Goal: Book appointment/travel/reservation

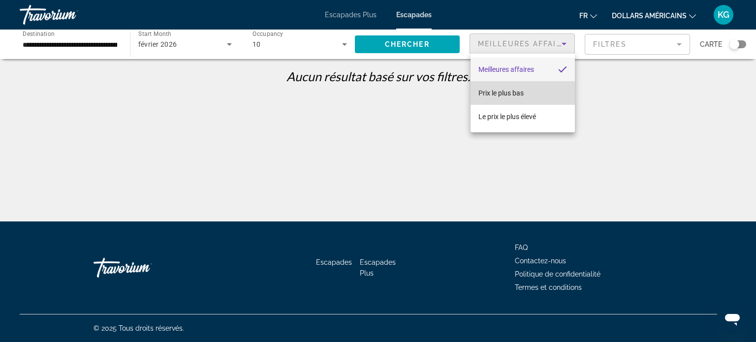
click at [514, 93] on font "Prix ​​​​le plus bas" at bounding box center [501, 93] width 45 height 8
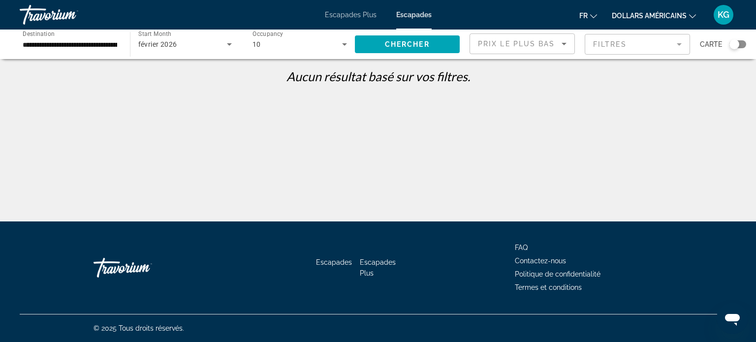
click at [206, 51] on div "février 2026" at bounding box center [185, 45] width 94 height 28
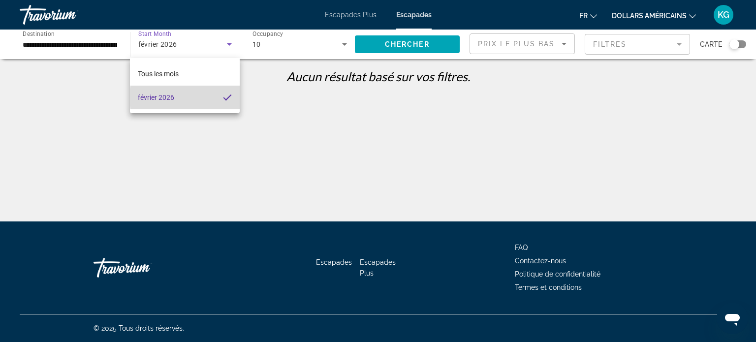
click at [209, 98] on mat-option "février 2026" at bounding box center [185, 98] width 110 height 24
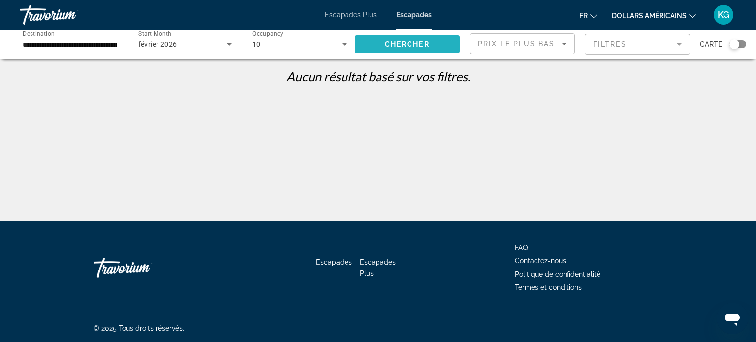
click at [398, 46] on span "Chercher" at bounding box center [407, 44] width 45 height 8
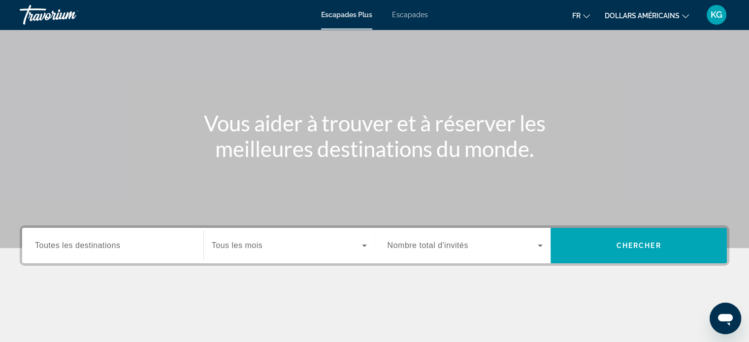
scroll to position [49, 0]
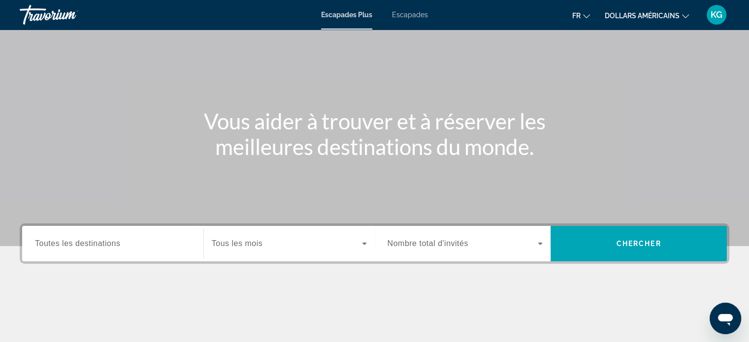
click at [93, 242] on span "Toutes les destinations" at bounding box center [77, 243] width 85 height 8
click at [93, 242] on input "Destination Toutes les destinations" at bounding box center [113, 244] width 156 height 12
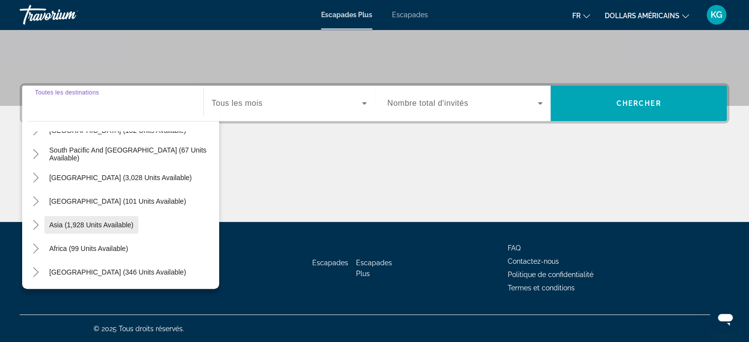
scroll to position [0, 0]
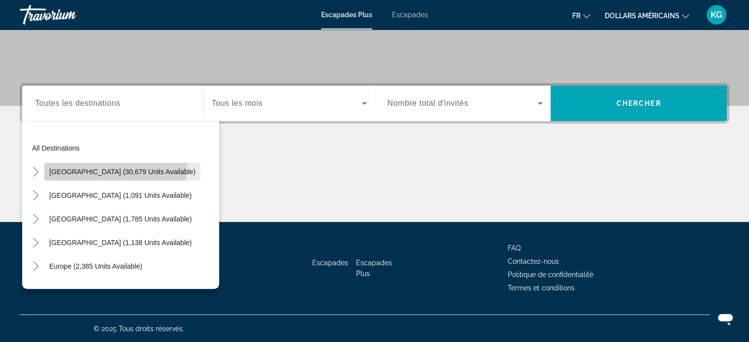
click at [115, 165] on span "Widget de recherche" at bounding box center [122, 172] width 156 height 24
type input "**********"
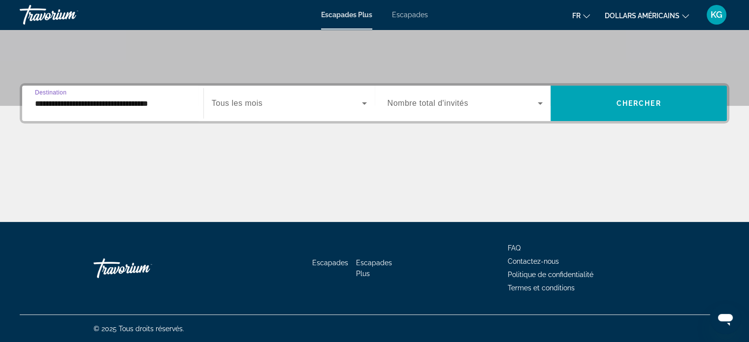
click at [365, 102] on icon "Widget de recherche" at bounding box center [364, 103] width 12 height 12
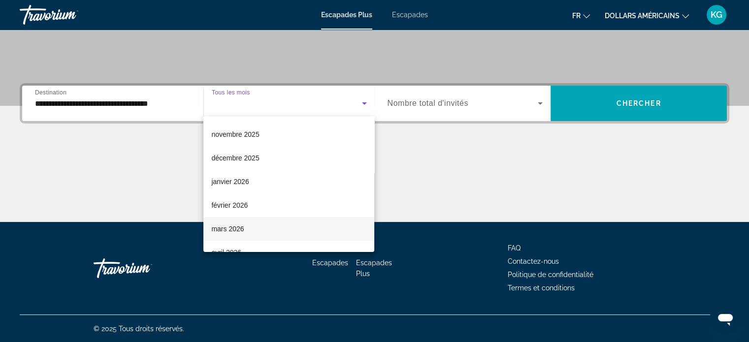
scroll to position [98, 0]
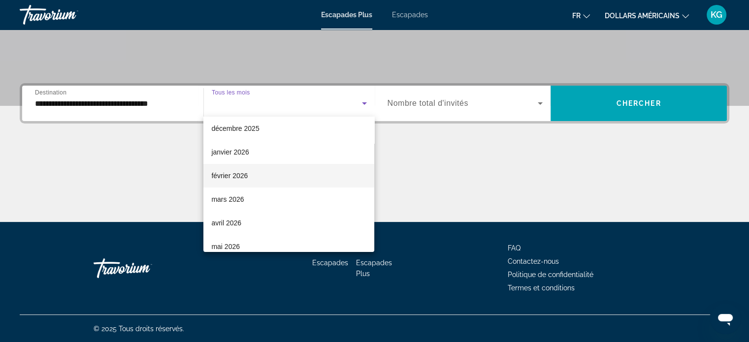
click at [248, 173] on mat-option "février 2026" at bounding box center [288, 176] width 171 height 24
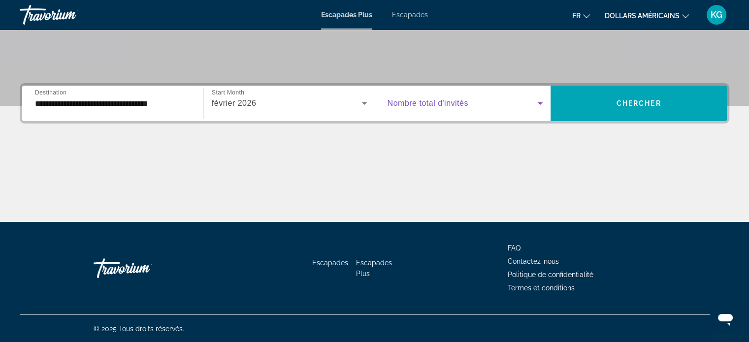
click at [503, 104] on span "Widget de recherche" at bounding box center [462, 103] width 151 height 12
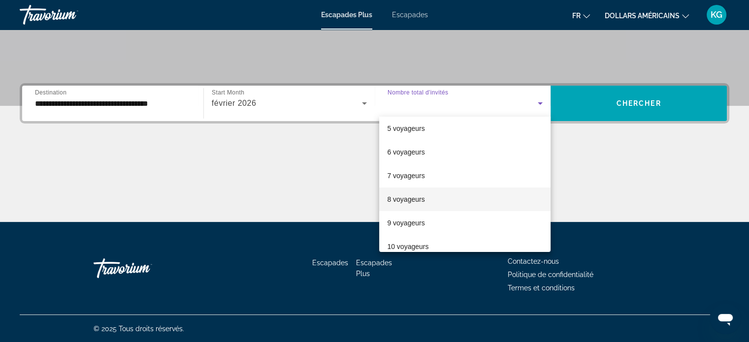
click at [415, 202] on font "8 voyageurs" at bounding box center [405, 199] width 37 height 8
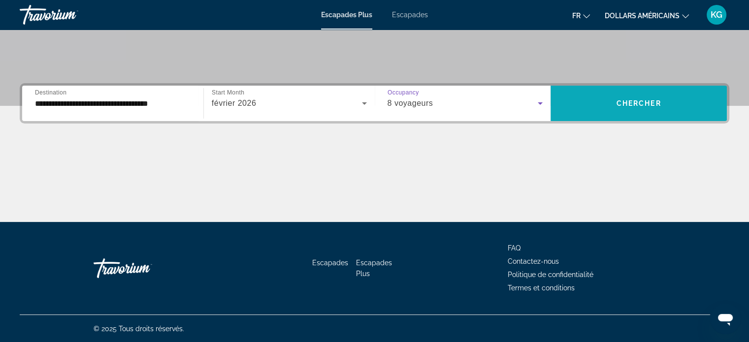
click at [620, 104] on span "Chercher" at bounding box center [638, 103] width 45 height 8
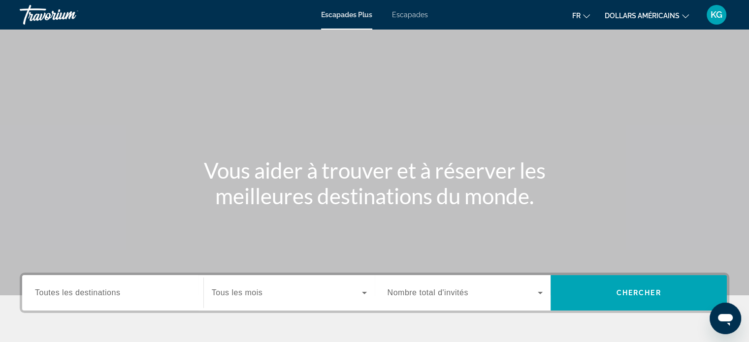
click at [262, 297] on span "Widget de recherche" at bounding box center [287, 293] width 150 height 12
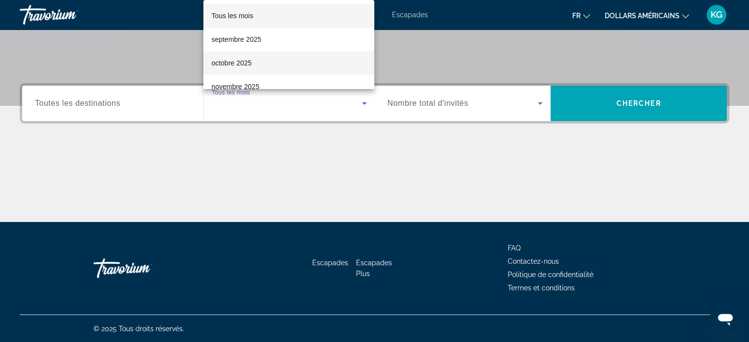
scroll to position [98, 0]
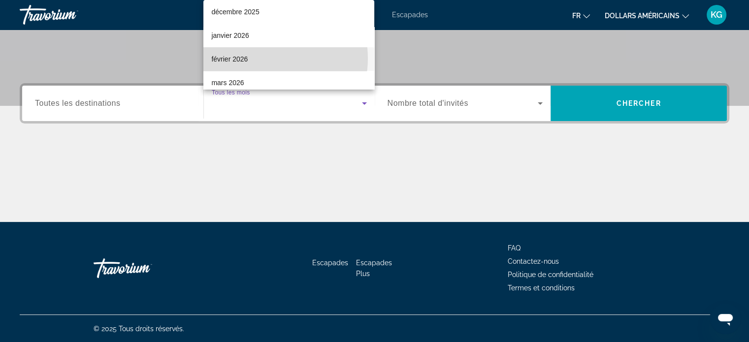
click at [259, 59] on mat-option "février 2026" at bounding box center [288, 59] width 171 height 24
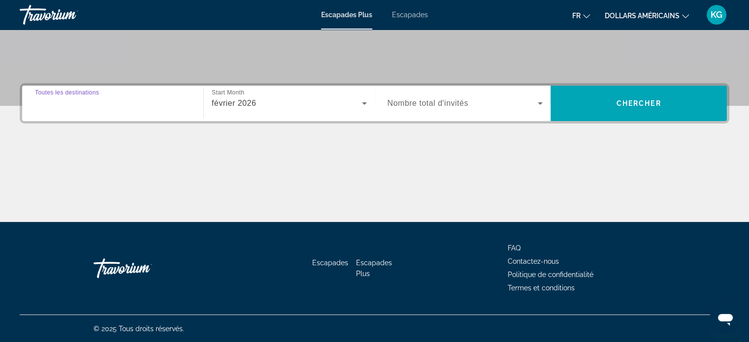
click at [131, 106] on input "Destination Toutes les destinations" at bounding box center [113, 104] width 156 height 12
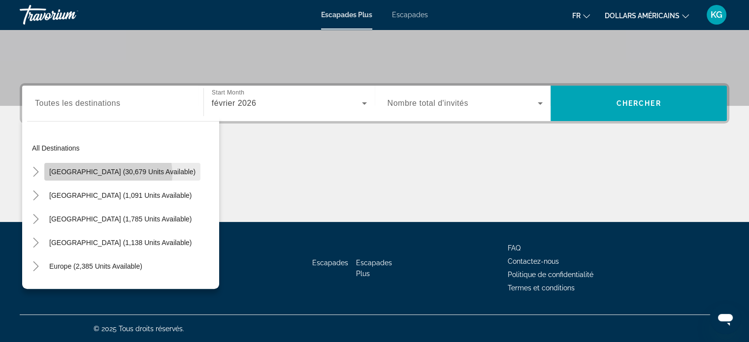
click at [108, 173] on span "[GEOGRAPHIC_DATA] (30,679 units available)" at bounding box center [122, 172] width 146 height 8
type input "**********"
click at [108, 173] on div "Contenu principal" at bounding box center [374, 185] width 709 height 74
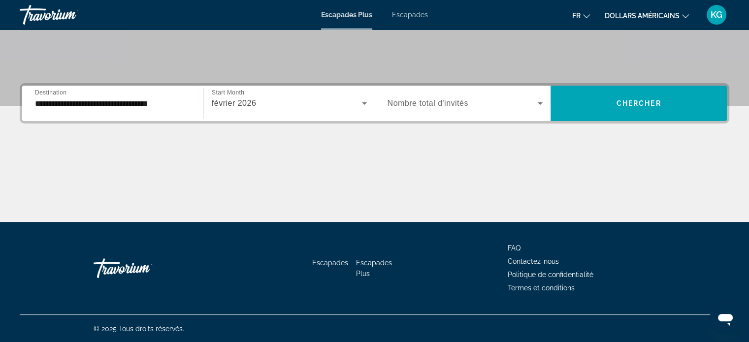
click at [417, 103] on span "Nombre total d'invités" at bounding box center [427, 103] width 81 height 8
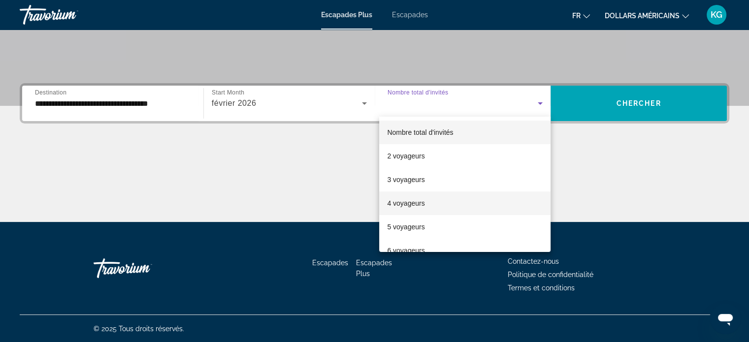
scroll to position [49, 0]
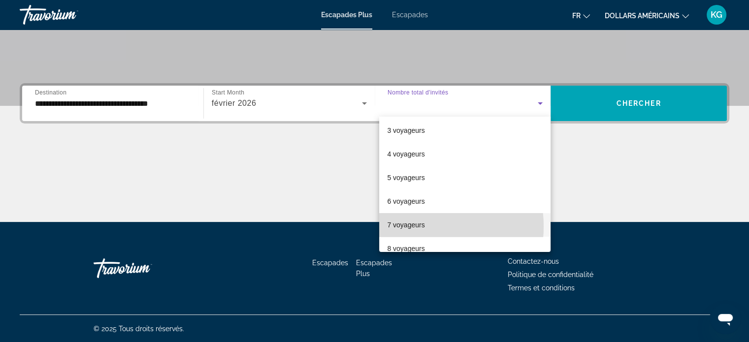
click at [412, 226] on font "7 voyageurs" at bounding box center [405, 225] width 37 height 8
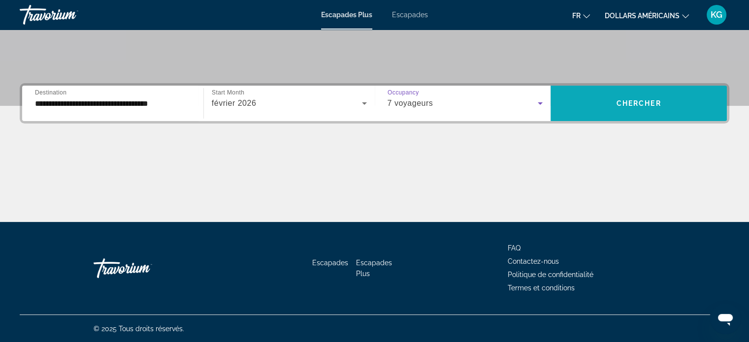
click at [588, 97] on span "Widget de recherche" at bounding box center [638, 104] width 176 height 24
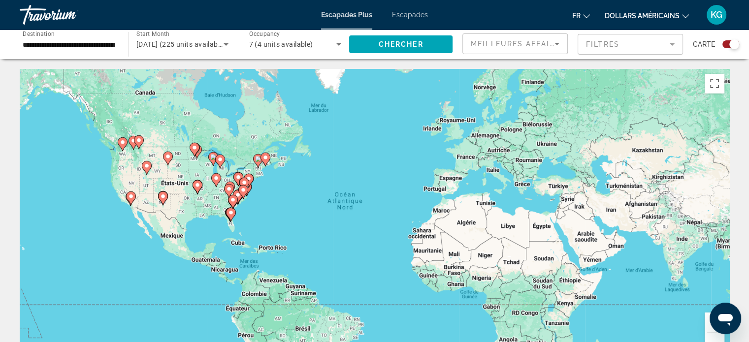
click at [706, 324] on button "Zoom avant" at bounding box center [714, 323] width 20 height 20
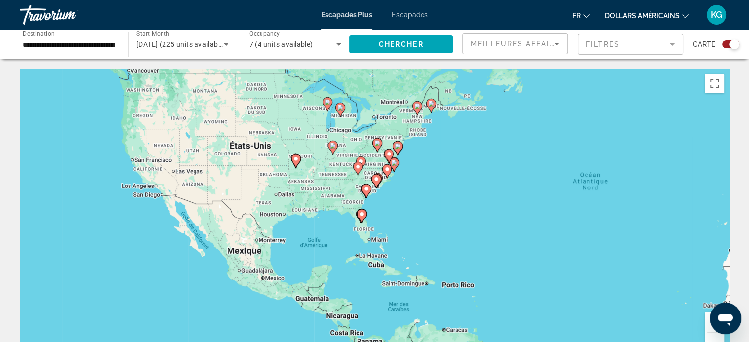
drag, startPoint x: 282, startPoint y: 205, endPoint x: 565, endPoint y: 204, distance: 283.6
click at [565, 204] on div "Pour activer le glissement avec le clavier, appuyez sur Alt+Entrée. Une fois ce…" at bounding box center [374, 216] width 709 height 295
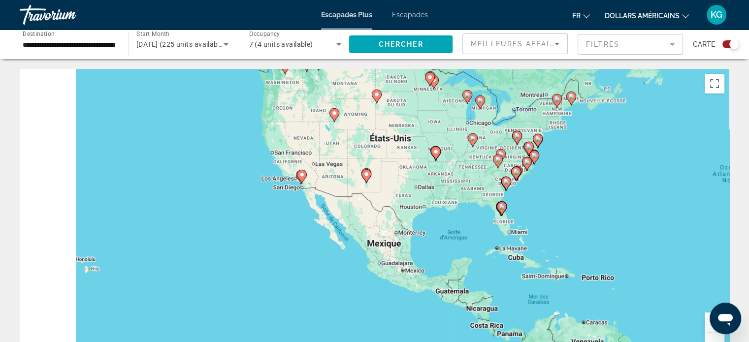
drag, startPoint x: 503, startPoint y: 207, endPoint x: 646, endPoint y: 200, distance: 143.0
click at [646, 200] on div "Pour activer le glissement avec le clavier, appuyez sur Alt+Entrée. Une fois ce…" at bounding box center [374, 216] width 709 height 295
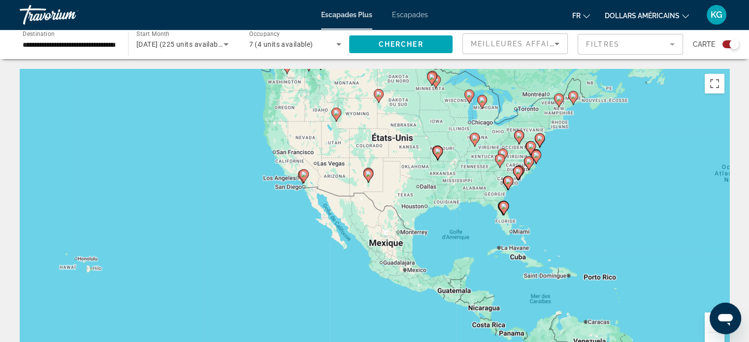
click at [706, 324] on button "Zoom avant" at bounding box center [714, 323] width 20 height 20
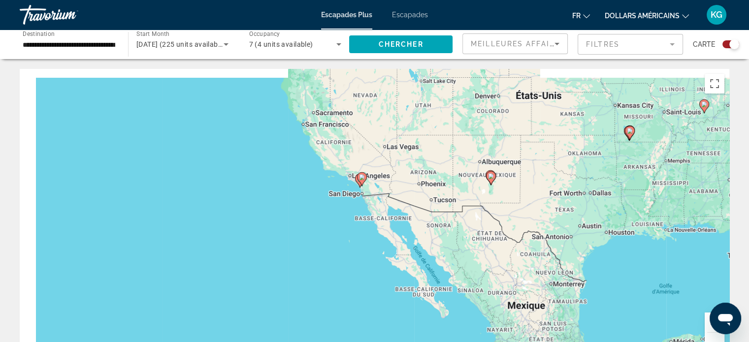
drag, startPoint x: 316, startPoint y: 195, endPoint x: 446, endPoint y: 232, distance: 134.6
click at [446, 232] on div "Pour activer le glissement avec le clavier, appuyez sur Alt+Entrée. Une fois ce…" at bounding box center [374, 216] width 709 height 295
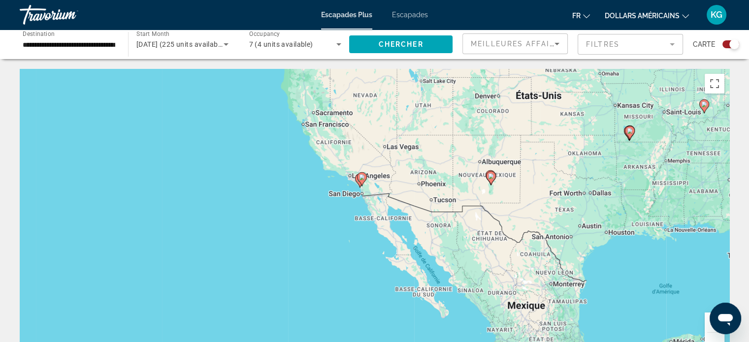
click at [359, 183] on gmp-advanced-marker "Contenu principal" at bounding box center [362, 179] width 10 height 15
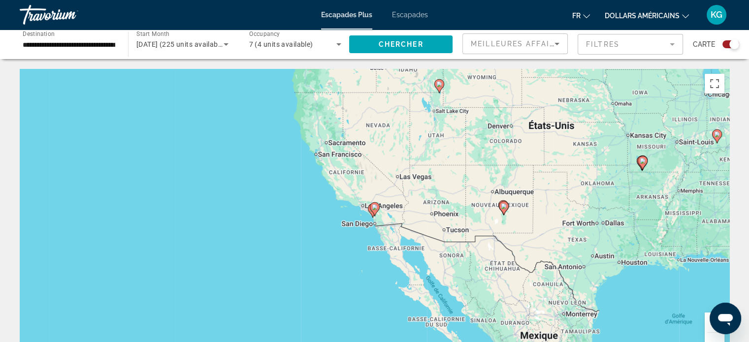
click at [374, 218] on div "Pour naviguer, appuyez sur les touches fléchées. Pour activer le glissement ave…" at bounding box center [374, 216] width 709 height 295
click at [375, 218] on div "Pour activer le glissement avec le clavier, appuyez sur Alt+Entrée. Une fois ce…" at bounding box center [374, 216] width 709 height 295
click at [375, 212] on icon "Contenu principal" at bounding box center [374, 209] width 9 height 13
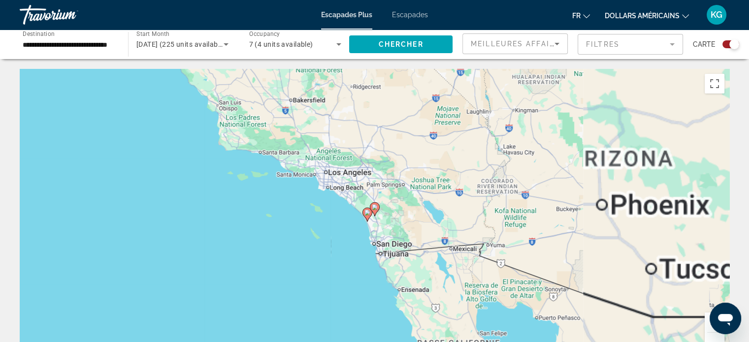
click at [375, 212] on icon "Contenu principal" at bounding box center [374, 209] width 9 height 13
type input "**********"
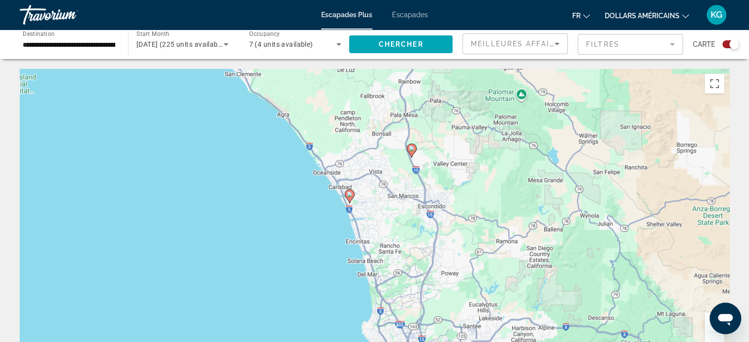
drag, startPoint x: 348, startPoint y: 271, endPoint x: 386, endPoint y: 209, distance: 72.7
click at [386, 209] on div "Pour activer le glissement avec le clavier, appuyez sur Alt+Entrée. Une fois ce…" at bounding box center [374, 216] width 709 height 295
click at [351, 196] on image "Contenu principal" at bounding box center [350, 195] width 6 height 6
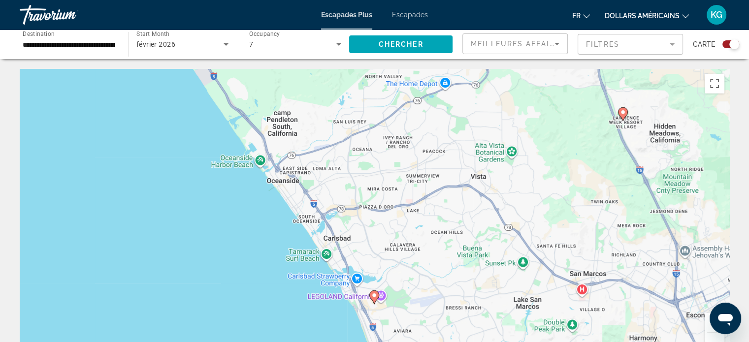
drag, startPoint x: 363, startPoint y: 280, endPoint x: 360, endPoint y: 212, distance: 67.5
click at [360, 213] on div "Pour activer le glissement avec le clavier, appuyez sur Alt+Entrée. Une fois ce…" at bounding box center [374, 216] width 709 height 295
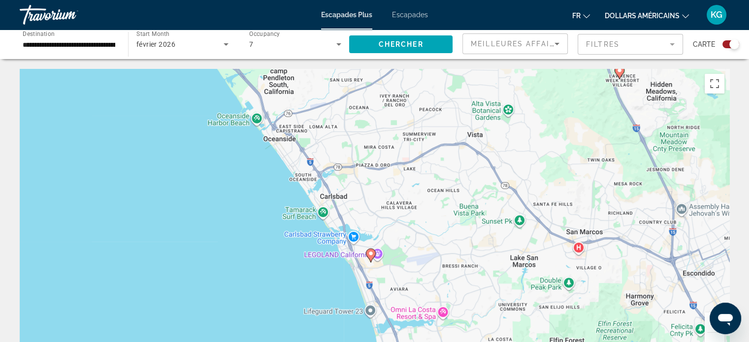
click at [371, 256] on icon "Contenu principal" at bounding box center [370, 255] width 9 height 13
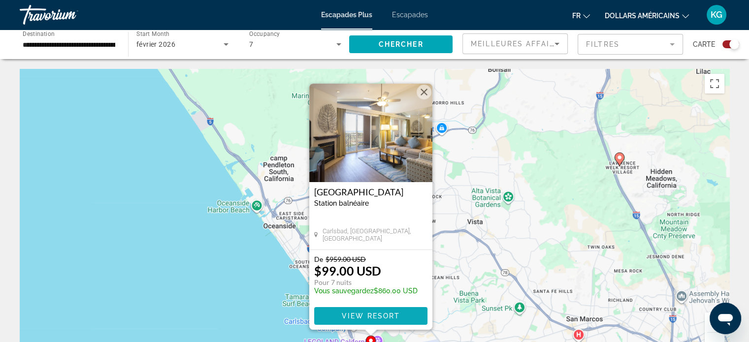
click at [371, 314] on span "View Resort" at bounding box center [370, 316] width 58 height 8
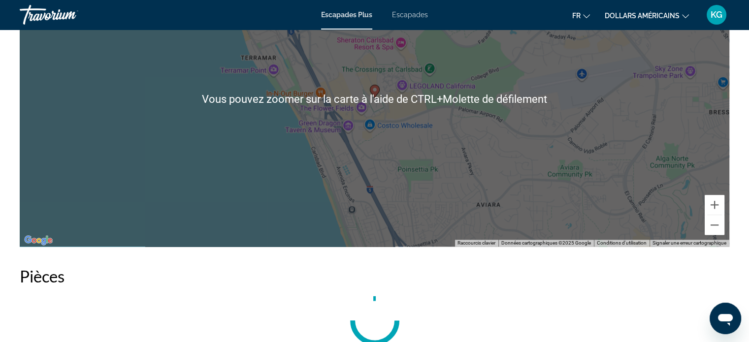
scroll to position [1278, 0]
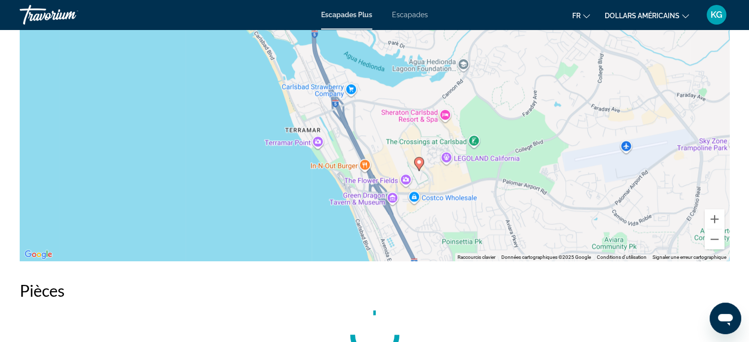
drag, startPoint x: 424, startPoint y: 120, endPoint x: 468, endPoint y: 180, distance: 74.2
click at [468, 180] on div "Pour activer le glissement avec le clavier, appuyez sur Alt+Entrée. Une fois ce…" at bounding box center [374, 113] width 709 height 295
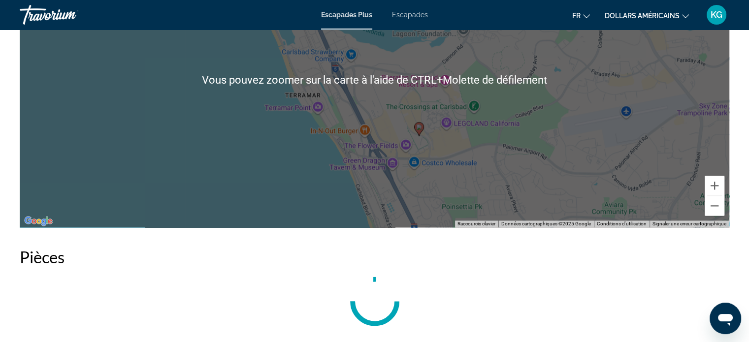
scroll to position [1229, 0]
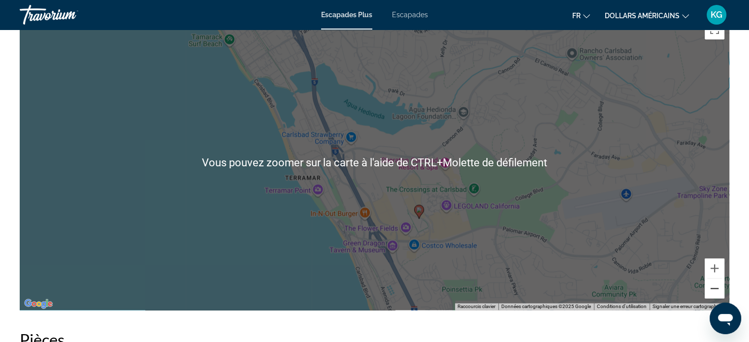
click at [719, 282] on button "Zoom arrière" at bounding box center [714, 289] width 20 height 20
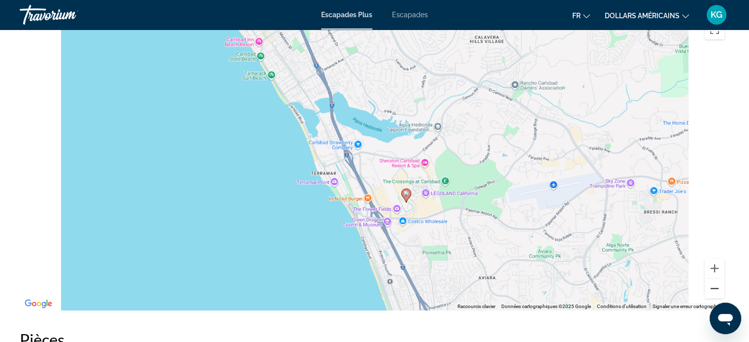
click at [719, 282] on button "Zoom arrière" at bounding box center [714, 289] width 20 height 20
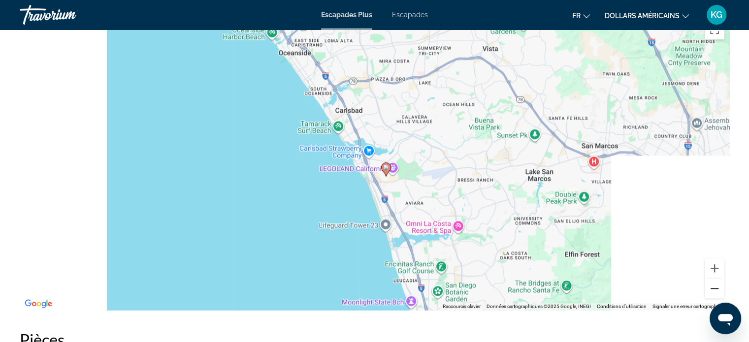
click at [719, 282] on button "Zoom arrière" at bounding box center [714, 289] width 20 height 20
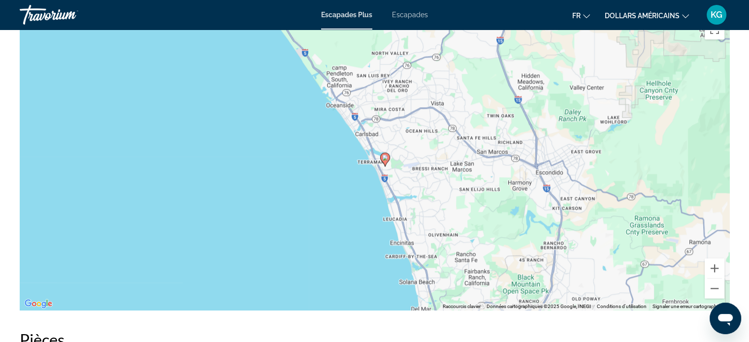
drag, startPoint x: 416, startPoint y: 153, endPoint x: 429, endPoint y: 140, distance: 17.8
click at [429, 140] on div "Pour activer le glissement avec le clavier, appuyez sur Alt+Entrée. Une fois ce…" at bounding box center [374, 162] width 709 height 295
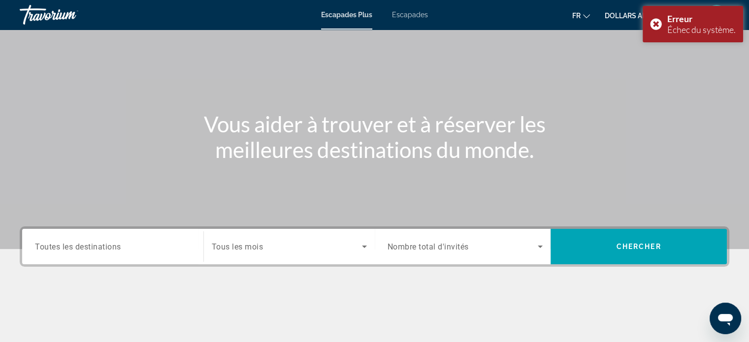
scroll to position [98, 0]
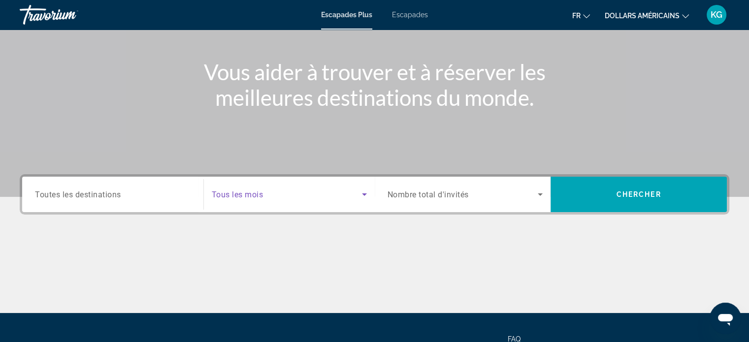
click at [356, 192] on span "Search widget" at bounding box center [287, 195] width 150 height 12
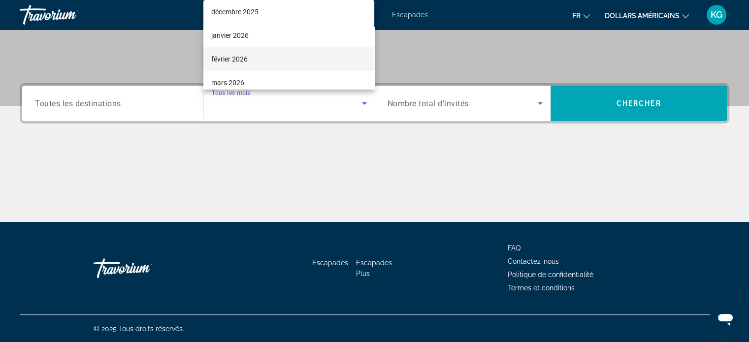
click at [257, 60] on mat-option "février 2026" at bounding box center [288, 59] width 171 height 24
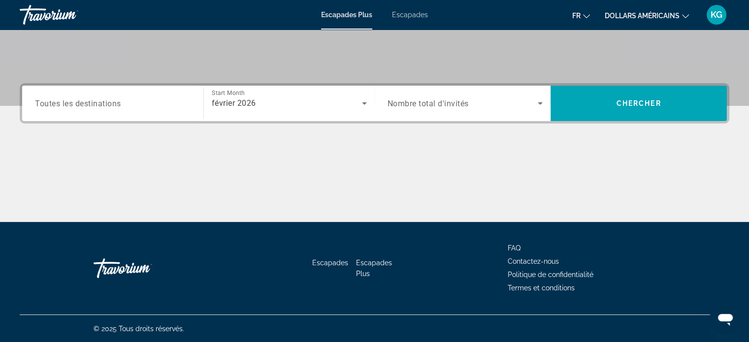
click at [430, 105] on span "Nombre total d'invités" at bounding box center [427, 103] width 81 height 9
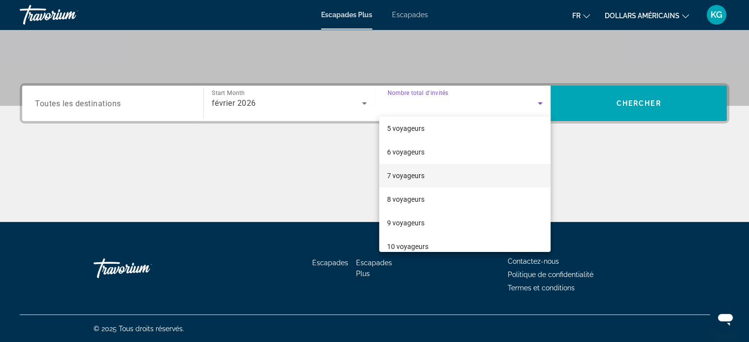
click at [405, 220] on font "9 voyageurs" at bounding box center [405, 223] width 37 height 8
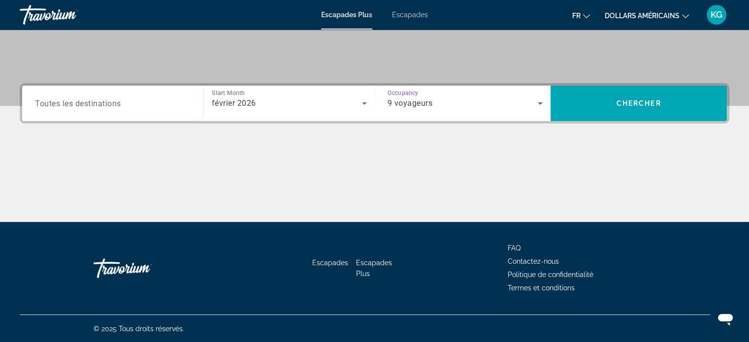
click at [509, 102] on div "9 voyageurs" at bounding box center [462, 103] width 151 height 12
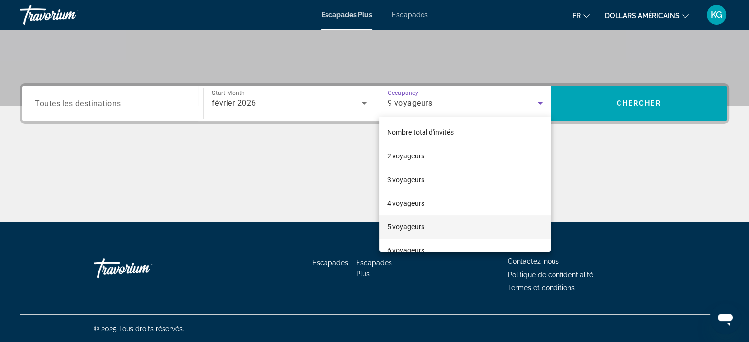
scroll to position [81, 0]
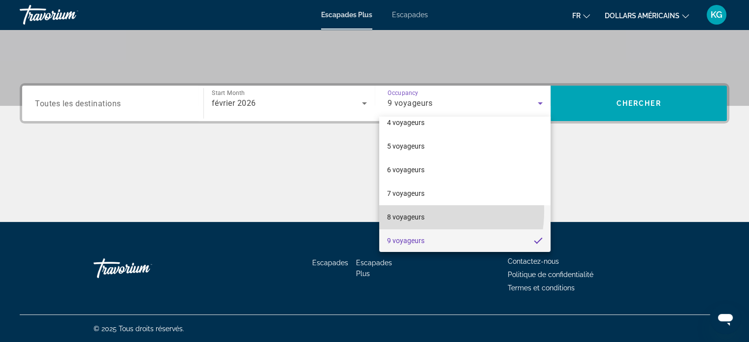
click at [412, 211] on span "8 voyageurs" at bounding box center [405, 217] width 37 height 12
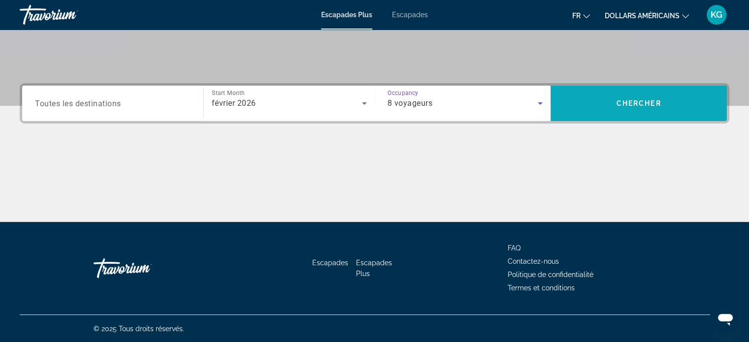
click at [630, 106] on span "Chercher" at bounding box center [638, 103] width 45 height 8
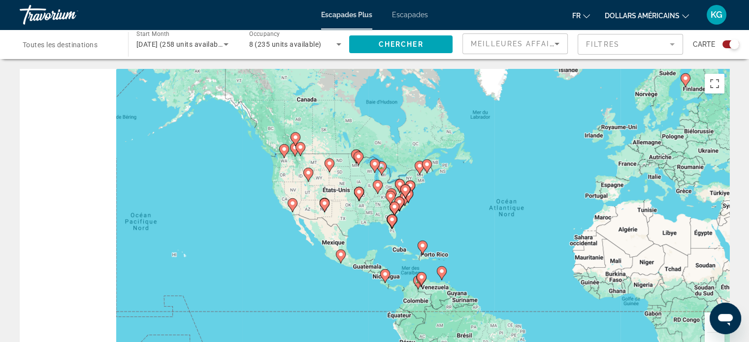
drag, startPoint x: 316, startPoint y: 224, endPoint x: 485, endPoint y: 231, distance: 169.5
click at [485, 231] on div "Pour activer le glissement avec le clavier, appuyez sur Alt+Entrée. Une fois ce…" at bounding box center [374, 216] width 709 height 295
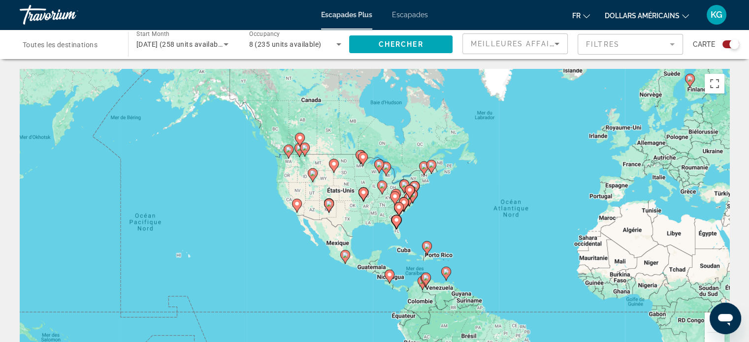
click at [706, 325] on button "Zoom avant" at bounding box center [714, 323] width 20 height 20
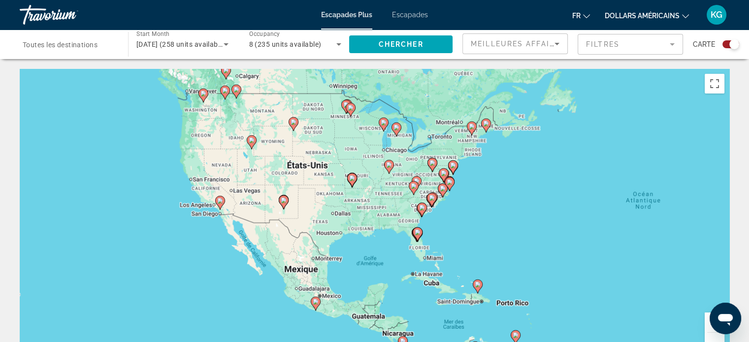
click at [706, 325] on button "Zoom avant" at bounding box center [714, 323] width 20 height 20
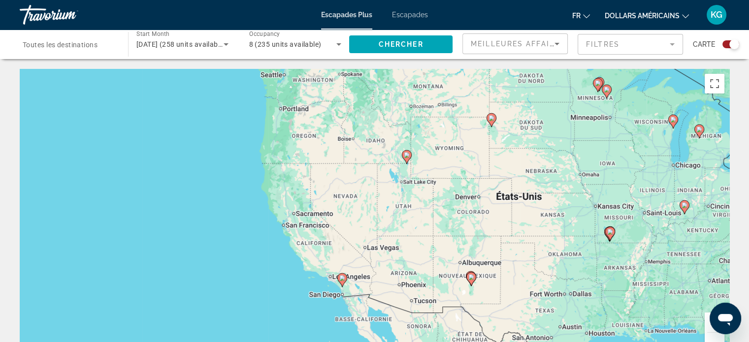
drag, startPoint x: 234, startPoint y: 164, endPoint x: 516, endPoint y: 250, distance: 294.7
click at [516, 250] on div "Pour activer le glissement avec le clavier, appuyez sur Alt+Entrée. Une fois ce…" at bounding box center [374, 216] width 709 height 295
click at [344, 277] on image "Contenu principal" at bounding box center [342, 278] width 6 height 6
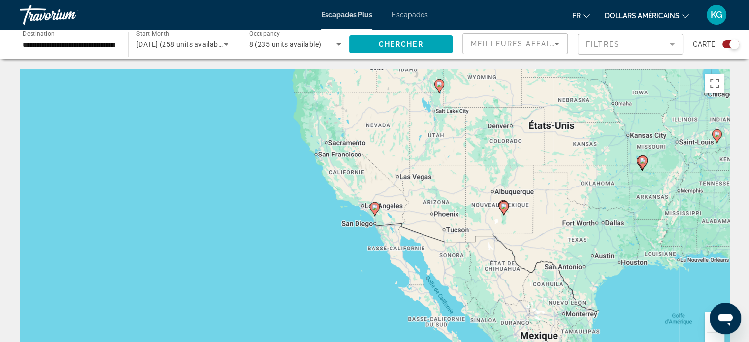
click at [377, 210] on icon "Contenu principal" at bounding box center [374, 209] width 9 height 13
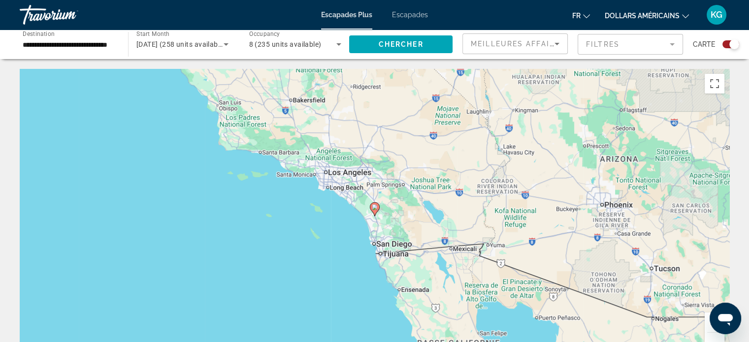
click at [377, 213] on gmp-advanced-marker "Contenu principal" at bounding box center [375, 209] width 10 height 15
type input "**********"
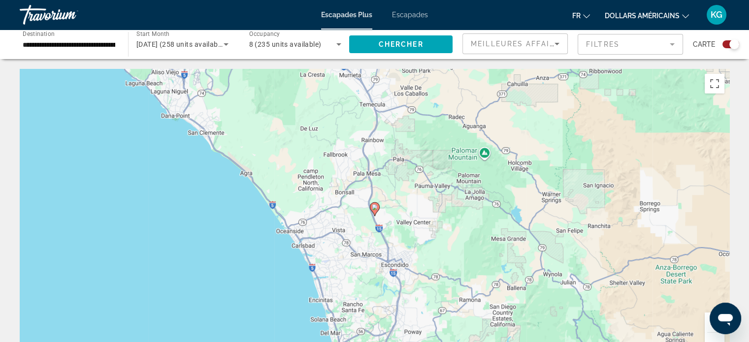
click at [376, 212] on icon "Contenu principal" at bounding box center [374, 209] width 9 height 13
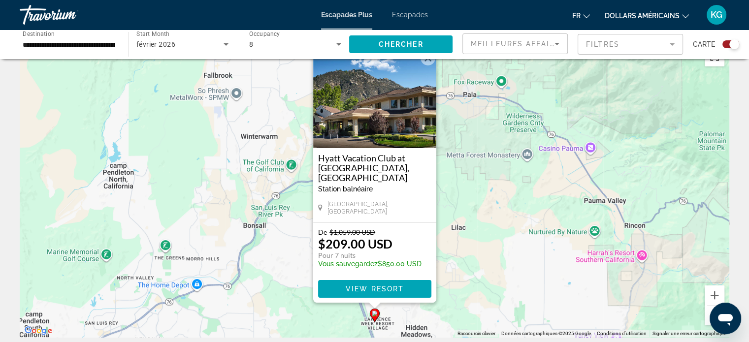
scroll to position [49, 0]
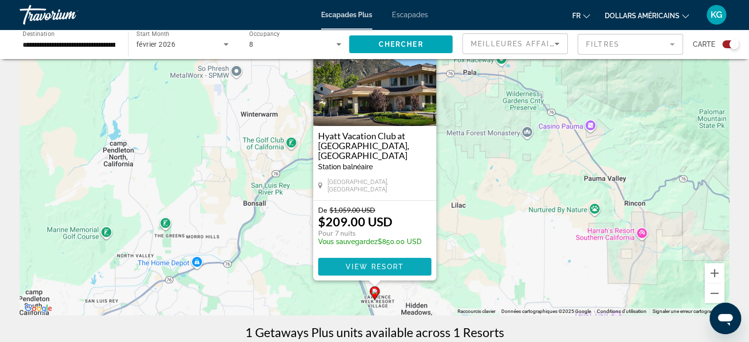
click at [374, 269] on span "View Resort" at bounding box center [374, 267] width 58 height 8
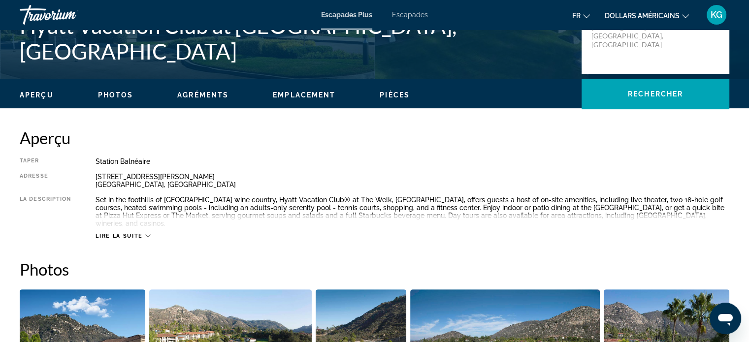
scroll to position [295, 0]
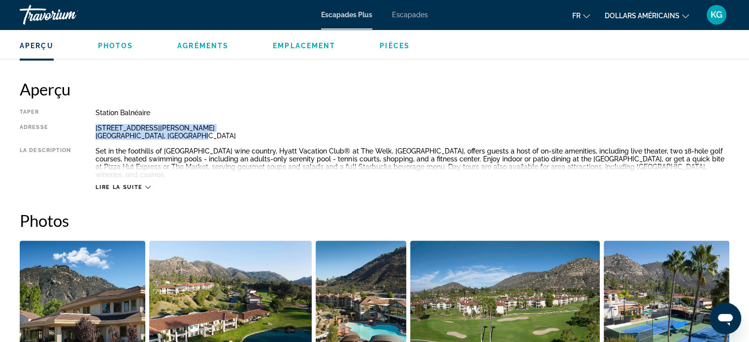
drag, startPoint x: 96, startPoint y: 128, endPoint x: 214, endPoint y: 140, distance: 118.3
click at [214, 140] on div "Taper Station balnéaire Tout inclus Pas tout compris Adresse 8860 Lawrence Welk…" at bounding box center [374, 150] width 709 height 82
copy div "8860 Lawrence Welk Drive Escondido, CA, 920266403, USA"
click at [148, 185] on icon "Contenu principal" at bounding box center [147, 187] width 5 height 5
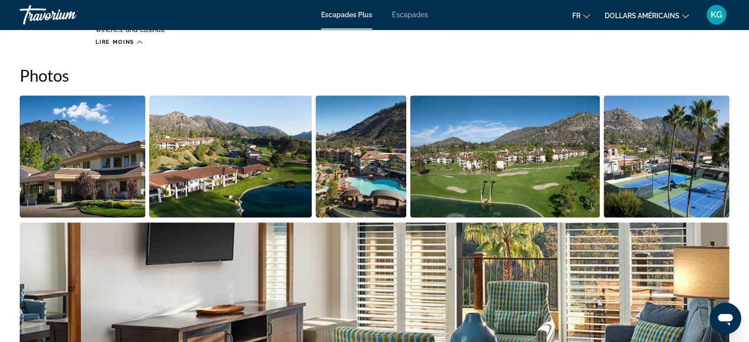
scroll to position [443, 0]
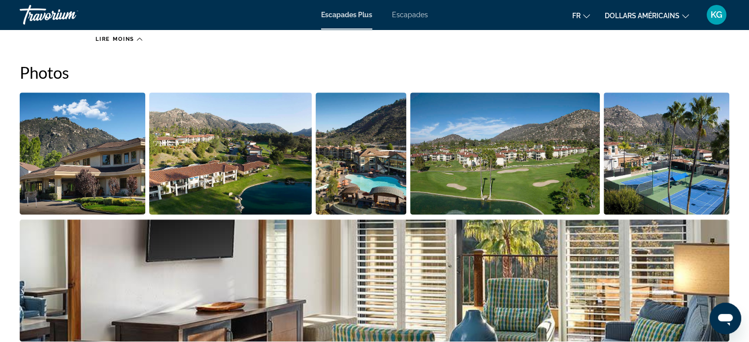
click at [110, 152] on img "Open full-screen image slider" at bounding box center [83, 154] width 126 height 122
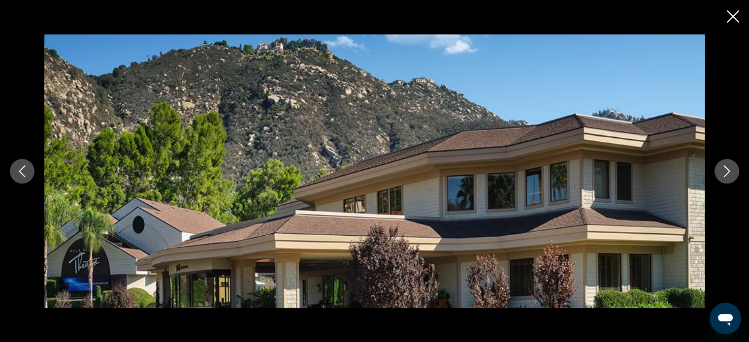
click at [725, 173] on icon "Next image" at bounding box center [727, 171] width 12 height 12
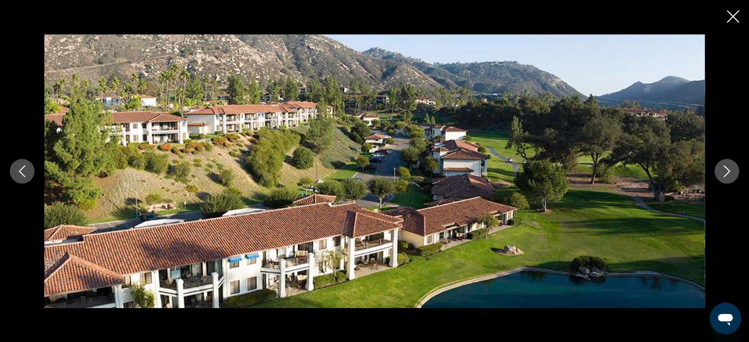
click at [723, 173] on icon "Next image" at bounding box center [727, 171] width 12 height 12
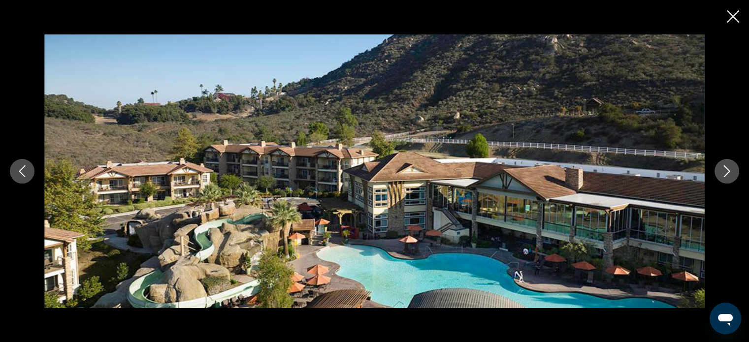
click at [730, 17] on icon "Close slideshow" at bounding box center [733, 16] width 12 height 12
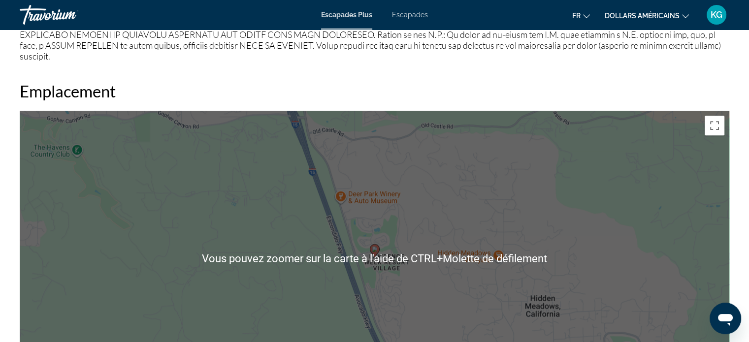
scroll to position [1329, 0]
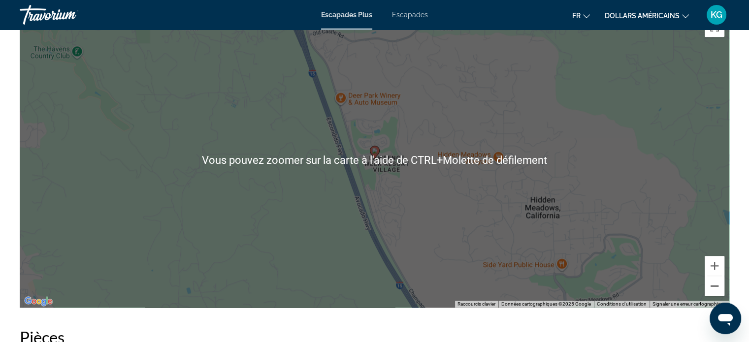
click at [716, 276] on button "Zoom arrière" at bounding box center [714, 286] width 20 height 20
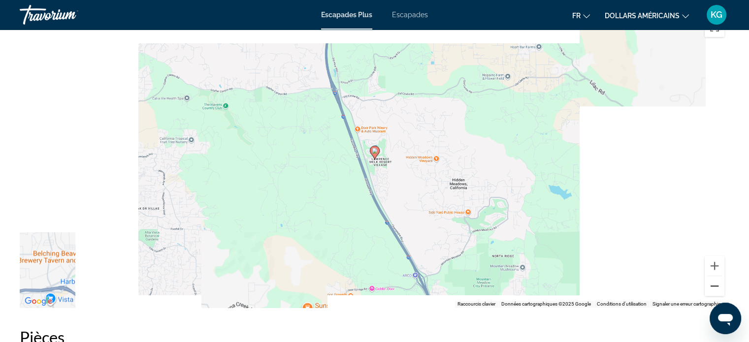
click at [716, 276] on button "Zoom arrière" at bounding box center [714, 286] width 20 height 20
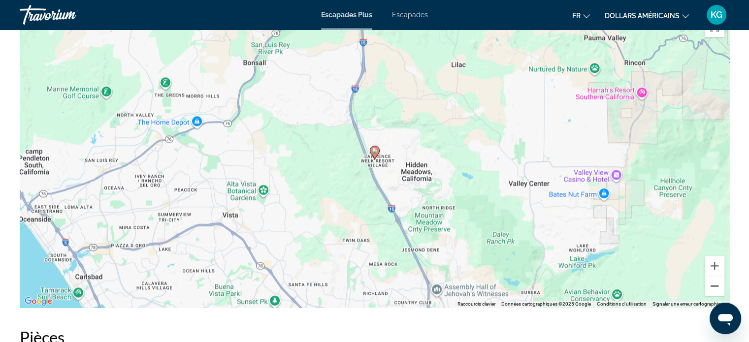
click at [716, 276] on button "Zoom arrière" at bounding box center [714, 286] width 20 height 20
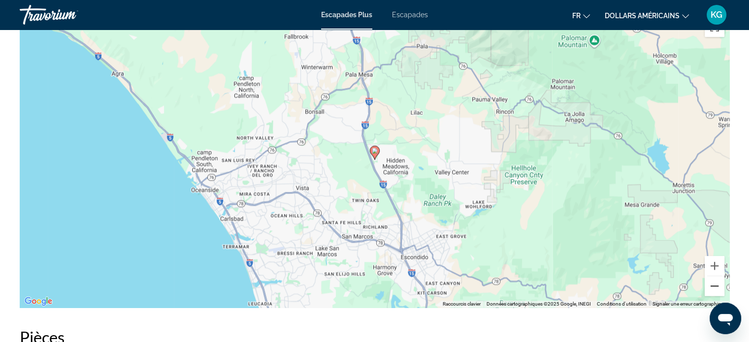
click at [716, 276] on button "Zoom arrière" at bounding box center [714, 286] width 20 height 20
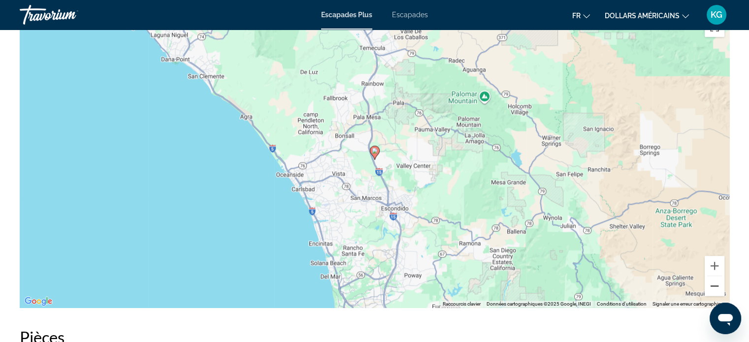
click at [716, 276] on button "Zoom arrière" at bounding box center [714, 286] width 20 height 20
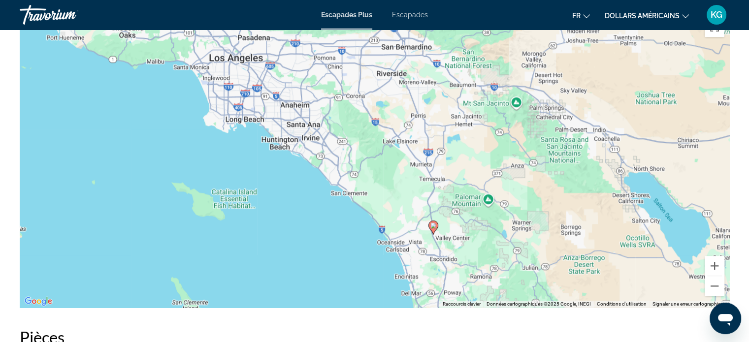
drag, startPoint x: 443, startPoint y: 175, endPoint x: 495, endPoint y: 242, distance: 85.2
click at [495, 242] on div "Pour activer le glissement avec le clavier, appuyez sur Alt+Entrée. Une fois ce…" at bounding box center [374, 159] width 709 height 295
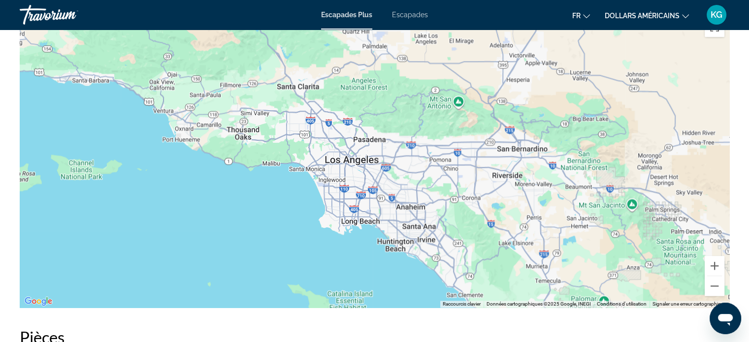
drag, startPoint x: 342, startPoint y: 192, endPoint x: 459, endPoint y: 294, distance: 155.6
click at [364, 15] on font "Escapades Plus" at bounding box center [346, 15] width 51 height 8
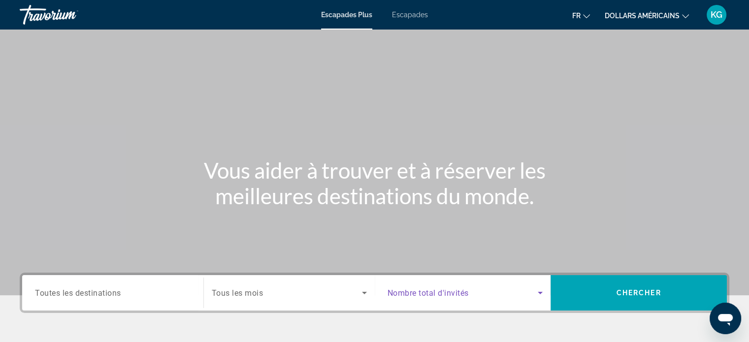
click at [503, 297] on span "Search widget" at bounding box center [462, 293] width 151 height 12
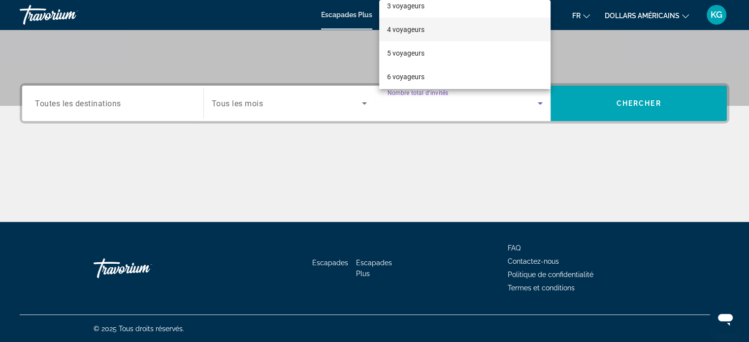
scroll to position [98, 0]
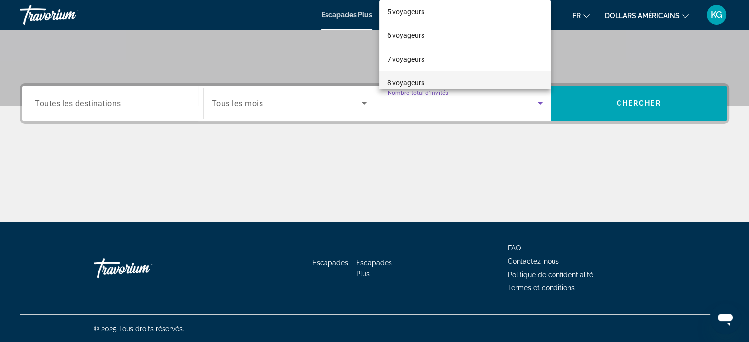
click at [432, 72] on mat-option "8 voyageurs" at bounding box center [464, 83] width 171 height 24
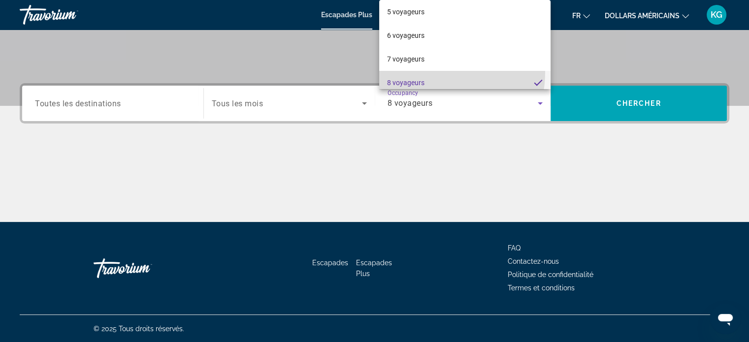
scroll to position [0, 0]
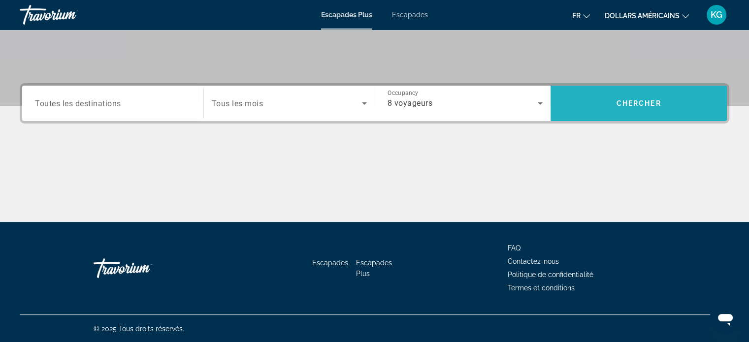
click at [646, 106] on span "Chercher" at bounding box center [638, 103] width 45 height 8
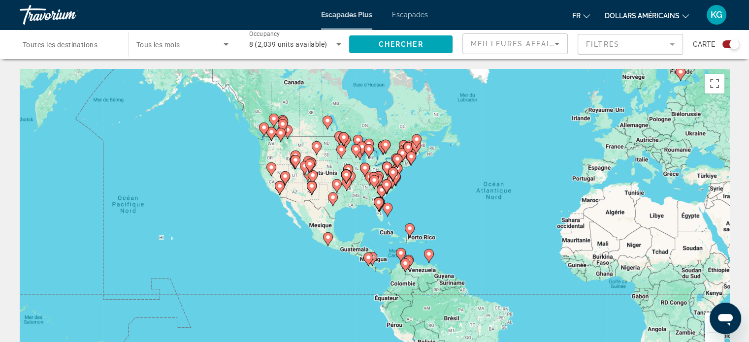
drag, startPoint x: 325, startPoint y: 200, endPoint x: 497, endPoint y: 196, distance: 171.8
click at [497, 196] on div "Pour activer le glissement avec le clavier, appuyez sur Alt+Entrée. Une fois ce…" at bounding box center [374, 216] width 709 height 295
click at [709, 323] on button "Zoom avant" at bounding box center [714, 323] width 20 height 20
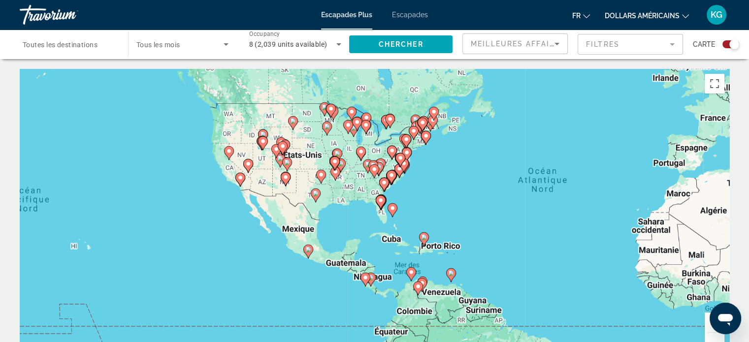
click at [709, 323] on button "Zoom avant" at bounding box center [714, 323] width 20 height 20
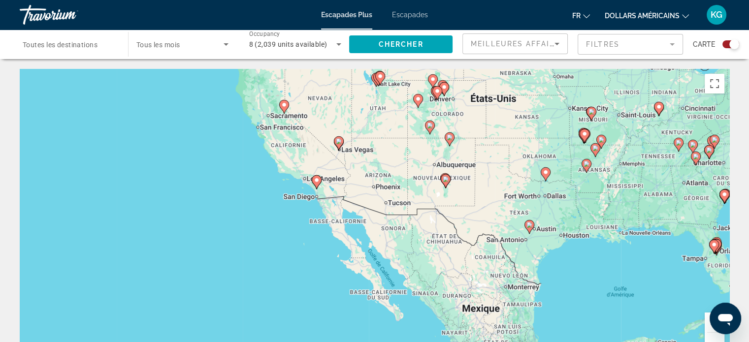
drag, startPoint x: 280, startPoint y: 173, endPoint x: 605, endPoint y: 232, distance: 330.6
click at [605, 232] on div "Pour activer le glissement avec le clavier, appuyez sur Alt+Entrée. Une fois ce…" at bounding box center [374, 216] width 709 height 295
click at [342, 149] on gmp-advanced-marker "Contenu principal" at bounding box center [339, 143] width 10 height 15
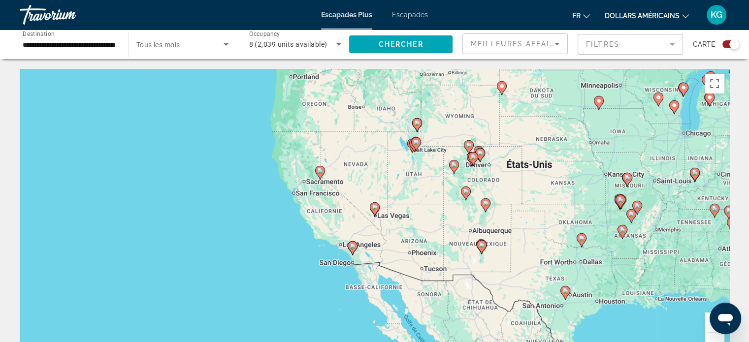
click at [376, 210] on icon "Contenu principal" at bounding box center [374, 209] width 9 height 13
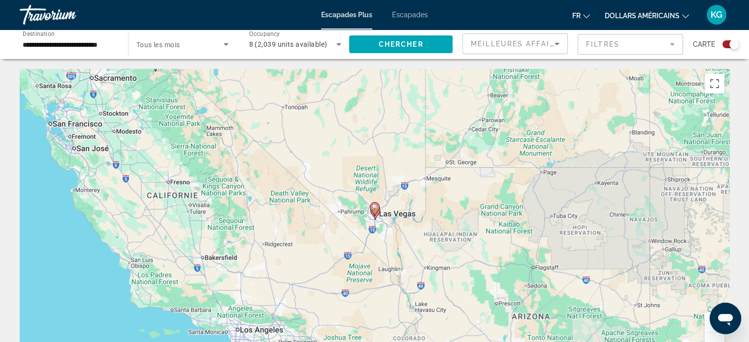
click at [376, 210] on image "Contenu principal" at bounding box center [375, 207] width 6 height 6
type input "**********"
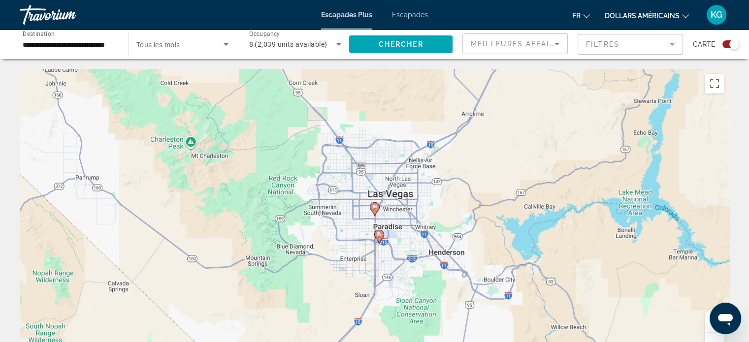
click at [376, 210] on image "Contenu principal" at bounding box center [375, 207] width 6 height 6
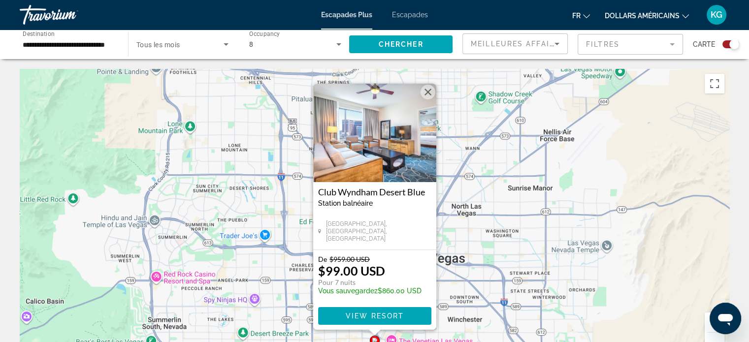
click at [388, 316] on span "View Resort" at bounding box center [374, 316] width 58 height 8
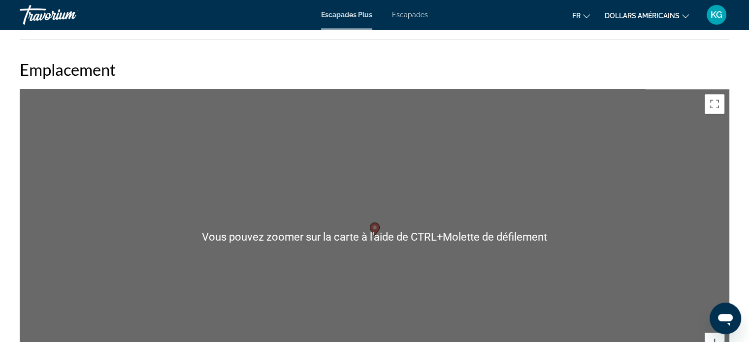
scroll to position [1207, 0]
